Goal: Task Accomplishment & Management: Manage account settings

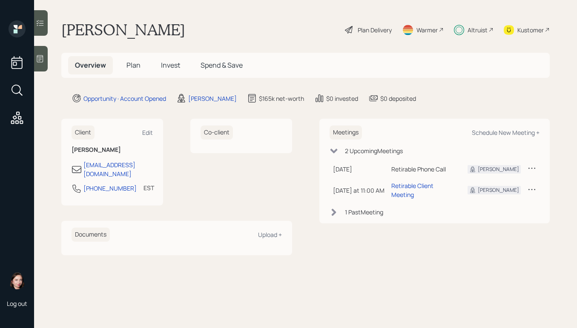
click at [529, 169] on icon at bounding box center [531, 168] width 9 height 9
click at [485, 194] on div "Cancel" at bounding box center [504, 193] width 61 height 8
click at [131, 61] on span "Plan" at bounding box center [133, 64] width 14 height 9
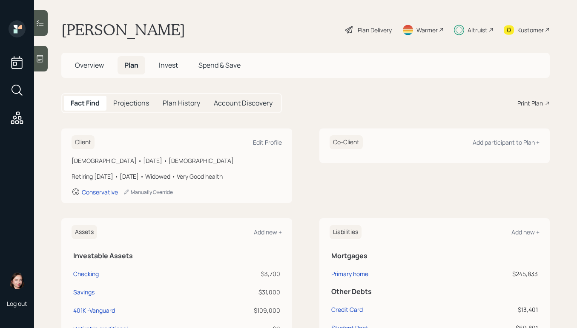
click at [171, 65] on span "Invest" at bounding box center [168, 64] width 19 height 9
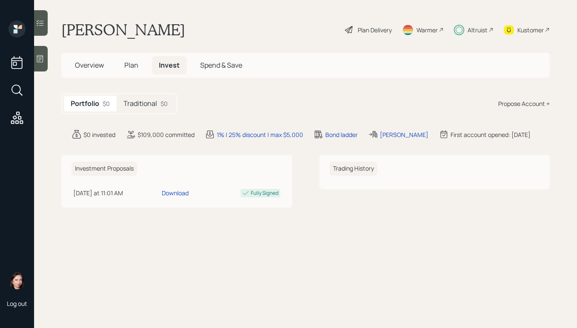
click at [144, 103] on h5 "Traditional" at bounding box center [140, 104] width 34 height 8
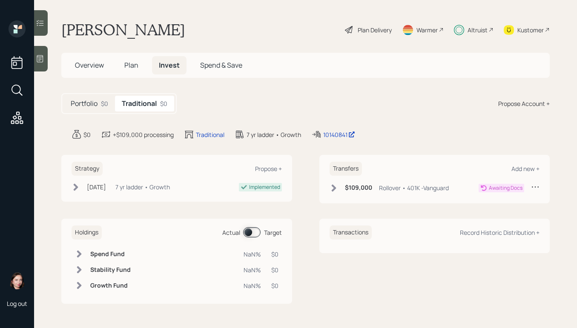
click at [330, 189] on icon at bounding box center [333, 188] width 9 height 9
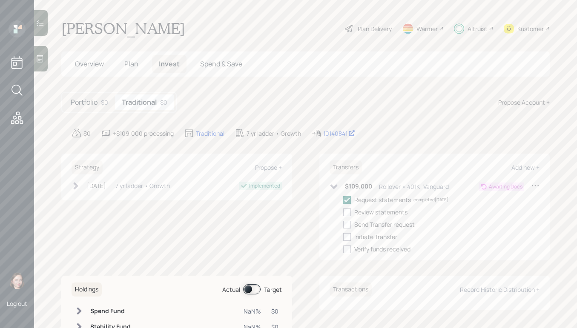
scroll to position [2, 0]
click at [346, 212] on div at bounding box center [347, 212] width 8 height 8
click at [343, 212] on input "checkbox" at bounding box center [343, 211] width 0 height 0
checkbox input "true"
click at [345, 221] on div at bounding box center [347, 224] width 8 height 8
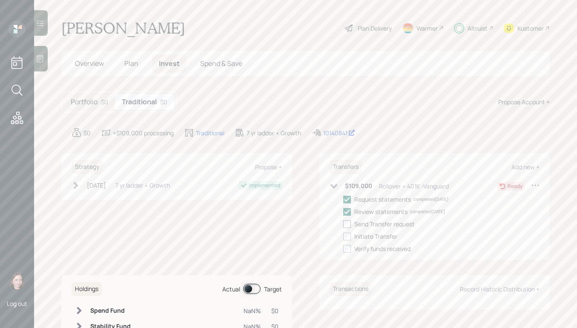
click at [343, 224] on input "checkbox" at bounding box center [343, 224] width 0 height 0
checkbox input "true"
click at [343, 239] on div at bounding box center [347, 237] width 8 height 8
click at [343, 237] on input "checkbox" at bounding box center [343, 236] width 0 height 0
checkbox input "true"
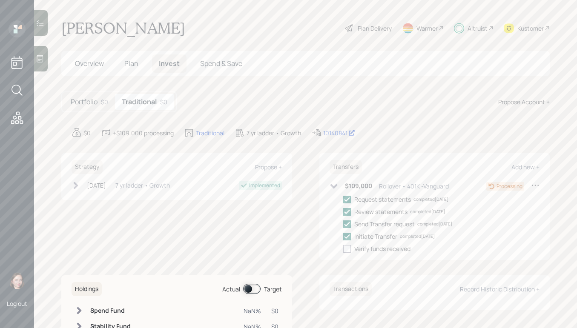
click at [259, 20] on div "[PERSON_NAME] Plan Delivery Warmer Altruist Kustomer" at bounding box center [305, 28] width 488 height 19
click at [46, 63] on div at bounding box center [41, 59] width 14 height 26
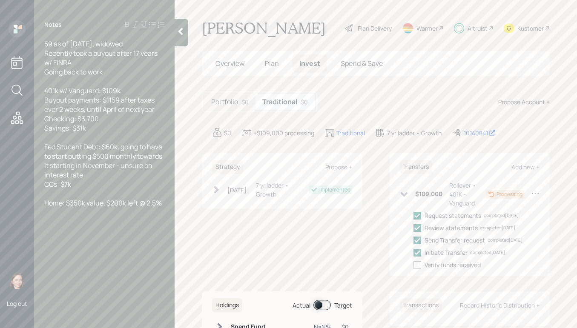
click at [186, 39] on div at bounding box center [181, 33] width 14 height 28
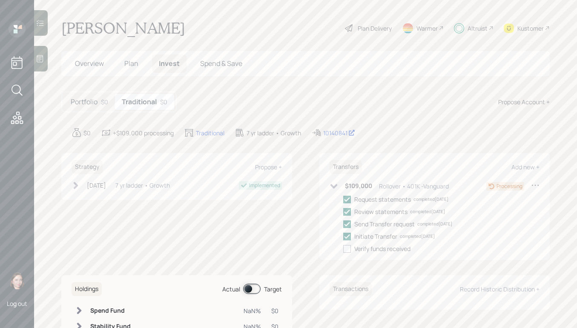
click at [21, 120] on icon at bounding box center [16, 117] width 15 height 15
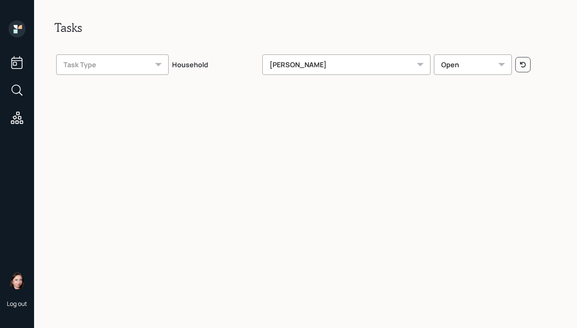
click at [158, 59] on div "Task Type" at bounding box center [112, 64] width 112 height 20
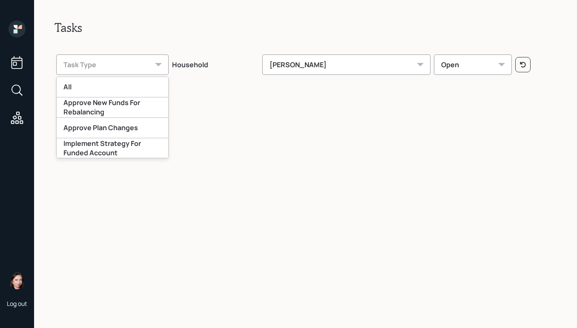
click at [158, 59] on div "Task Type" at bounding box center [112, 64] width 112 height 20
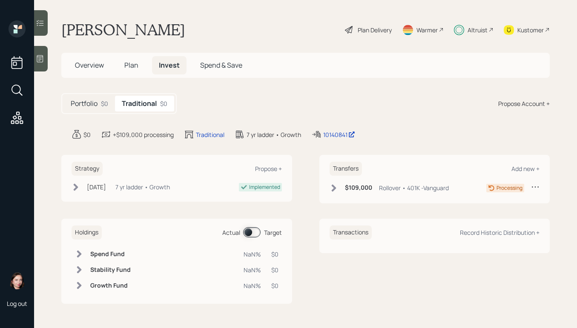
click at [45, 21] on div at bounding box center [41, 23] width 14 height 26
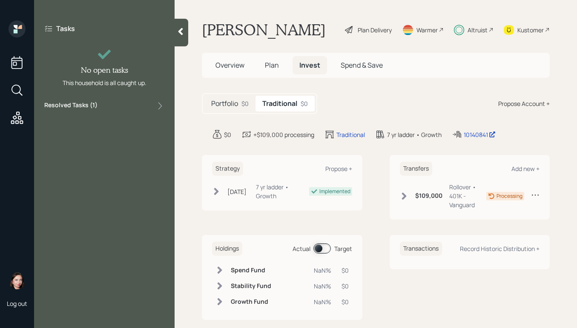
click at [187, 36] on div at bounding box center [181, 33] width 14 height 28
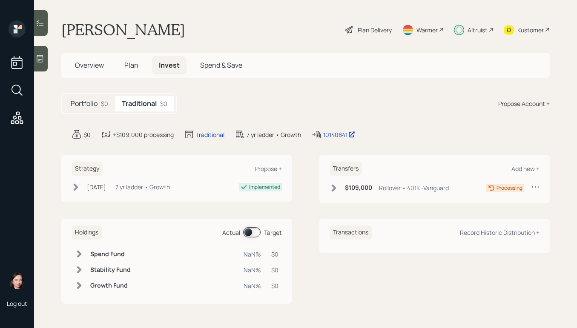
click at [74, 189] on icon at bounding box center [76, 186] width 5 height 7
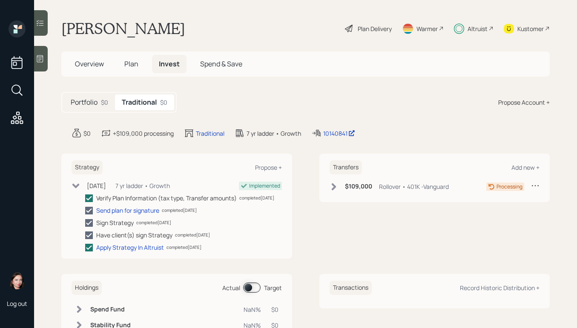
scroll to position [2, 0]
click at [72, 187] on icon at bounding box center [75, 185] width 9 height 9
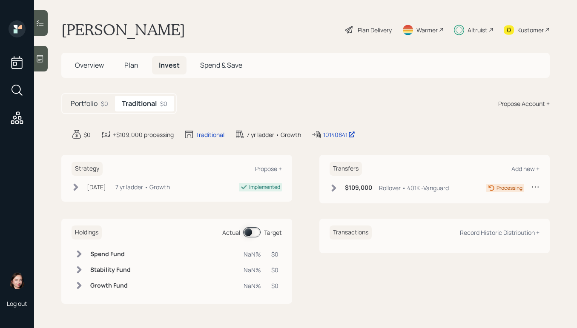
scroll to position [0, 0]
click at [396, 160] on main "[PERSON_NAME] Plan Delivery Warmer Altruist Kustomer Overview Plan Invest Spend…" at bounding box center [305, 164] width 543 height 328
click at [409, 106] on div "Portfolio $0 Traditional $0 Propose Account +" at bounding box center [305, 103] width 488 height 21
click at [526, 30] on div "Kustomer" at bounding box center [530, 30] width 26 height 9
click at [103, 66] on span "Overview" at bounding box center [89, 64] width 29 height 9
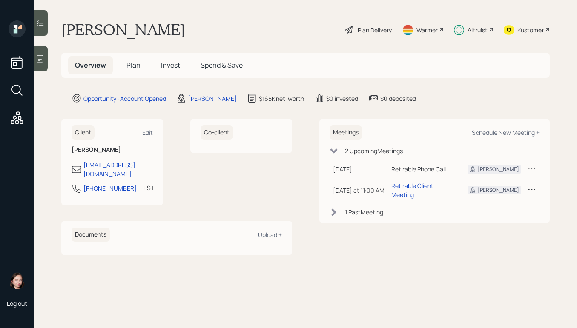
click at [534, 168] on icon at bounding box center [531, 168] width 7 height 1
click at [479, 193] on div "Cancel" at bounding box center [504, 193] width 61 height 8
click at [335, 152] on icon at bounding box center [333, 151] width 9 height 9
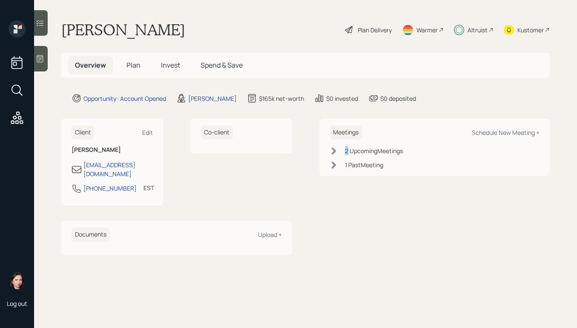
click at [335, 152] on icon at bounding box center [333, 151] width 9 height 9
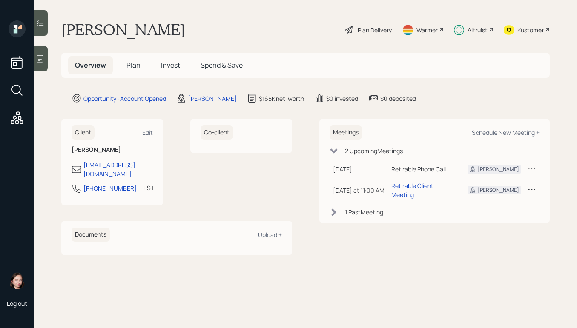
click at [408, 168] on div "Retirable Phone Call" at bounding box center [422, 169] width 63 height 9
click at [533, 167] on icon at bounding box center [531, 168] width 9 height 9
click at [431, 76] on div "Overview Plan Invest Spend & Save" at bounding box center [305, 65] width 488 height 25
drag, startPoint x: 237, startPoint y: 30, endPoint x: 241, endPoint y: 28, distance: 4.8
click at [239, 29] on div "[PERSON_NAME] Plan Delivery Warmer Altruist Kustomer" at bounding box center [305, 29] width 488 height 19
